Goal: Task Accomplishment & Management: Manage account settings

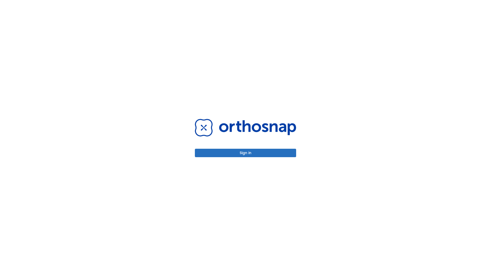
click at [245, 153] on button "Sign in" at bounding box center [245, 153] width 101 height 8
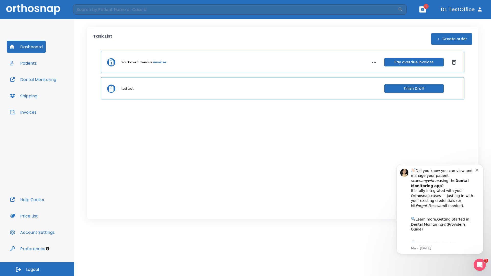
click at [37, 269] on span "Logout" at bounding box center [33, 270] width 14 height 6
